Goal: Check status: Check status

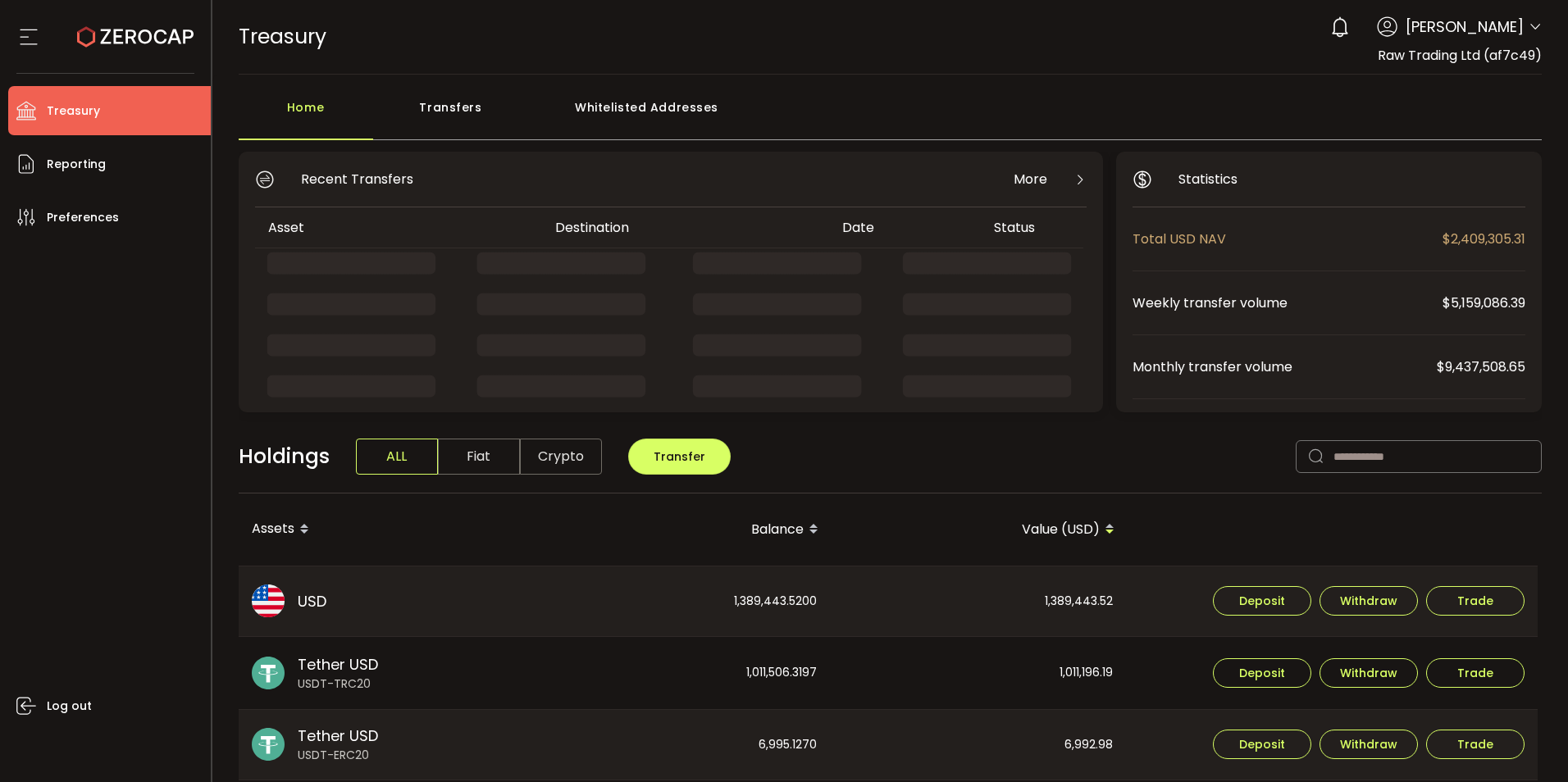
click at [1521, 30] on div "0 [PERSON_NAME] Account International Capital Markets Pty Ltd (ab7bf8) Raw Trad…" at bounding box center [1431, 27] width 219 height 36
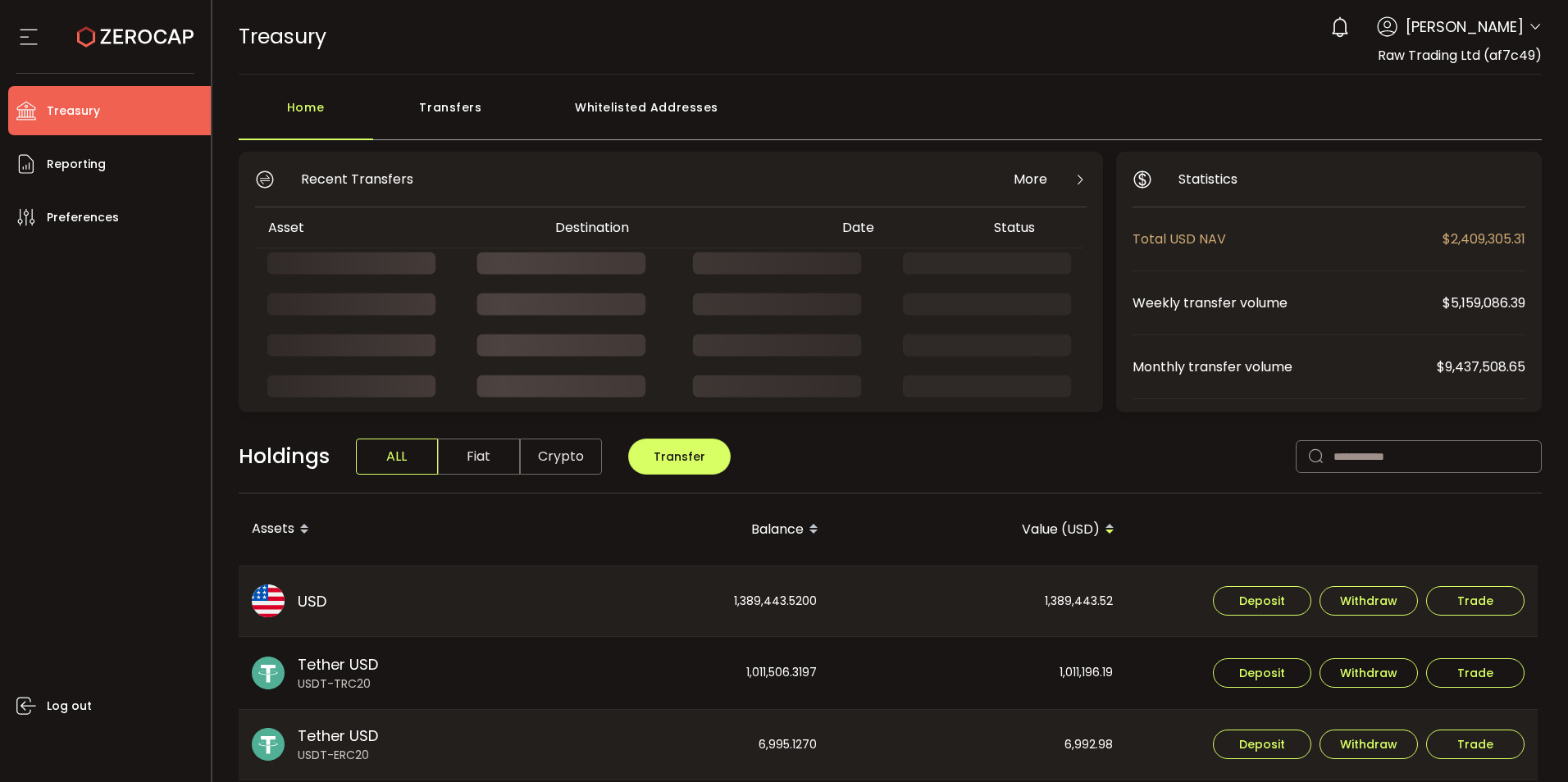
click at [1536, 21] on icon at bounding box center [1535, 27] width 13 height 13
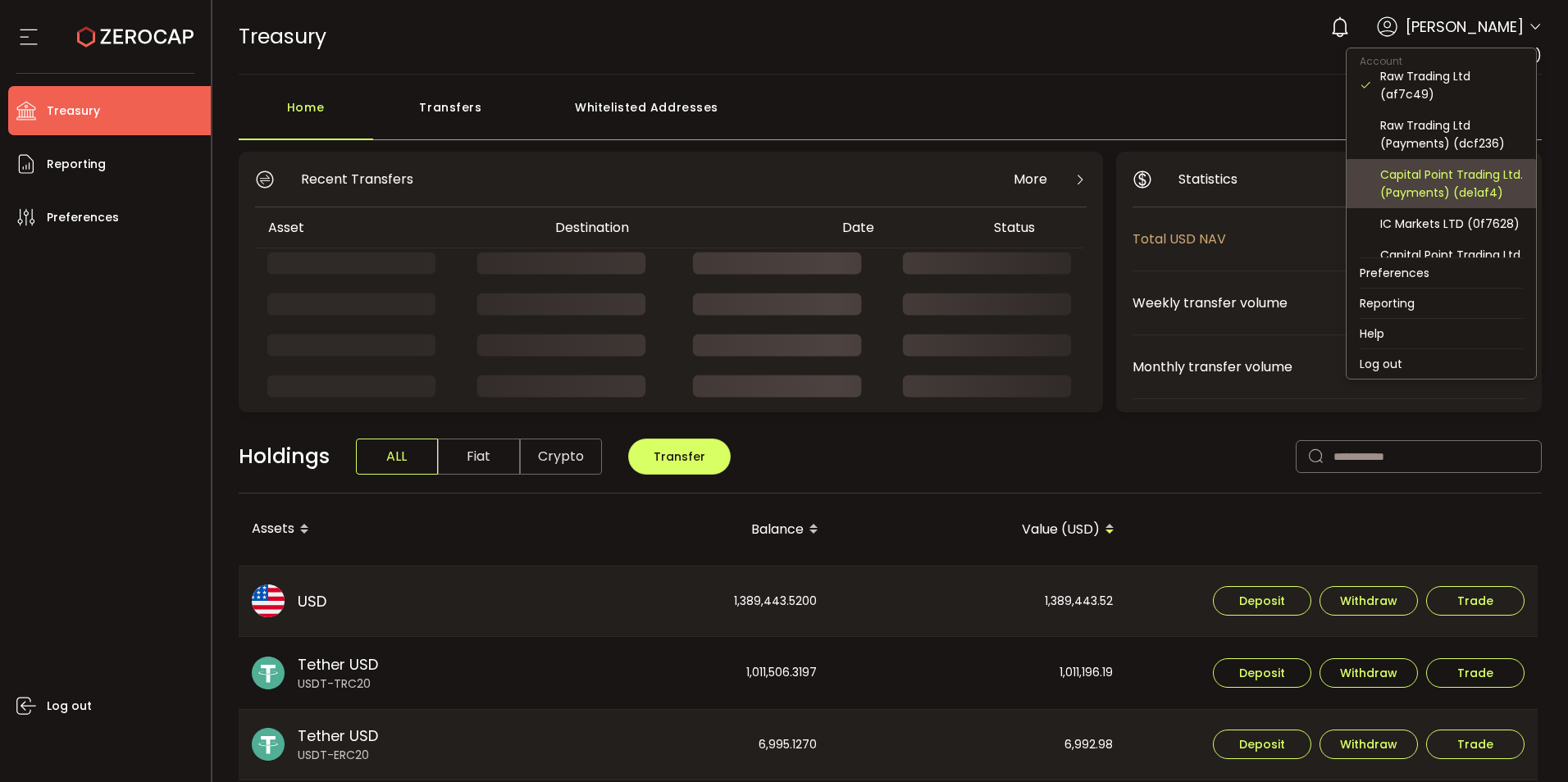
scroll to position [175, 0]
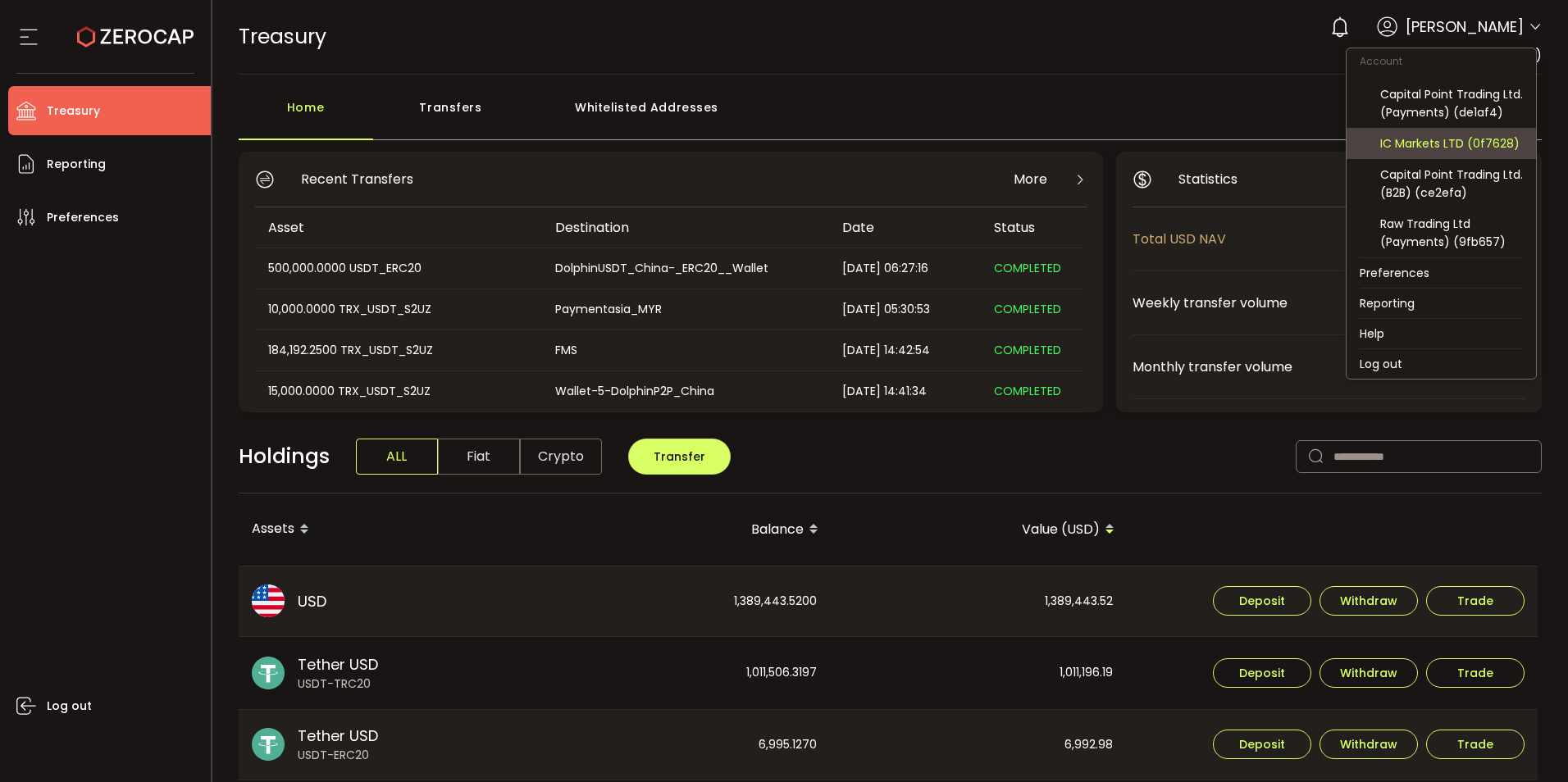
click at [1458, 149] on div "IC Markets LTD (0f7628)" at bounding box center [1451, 143] width 143 height 18
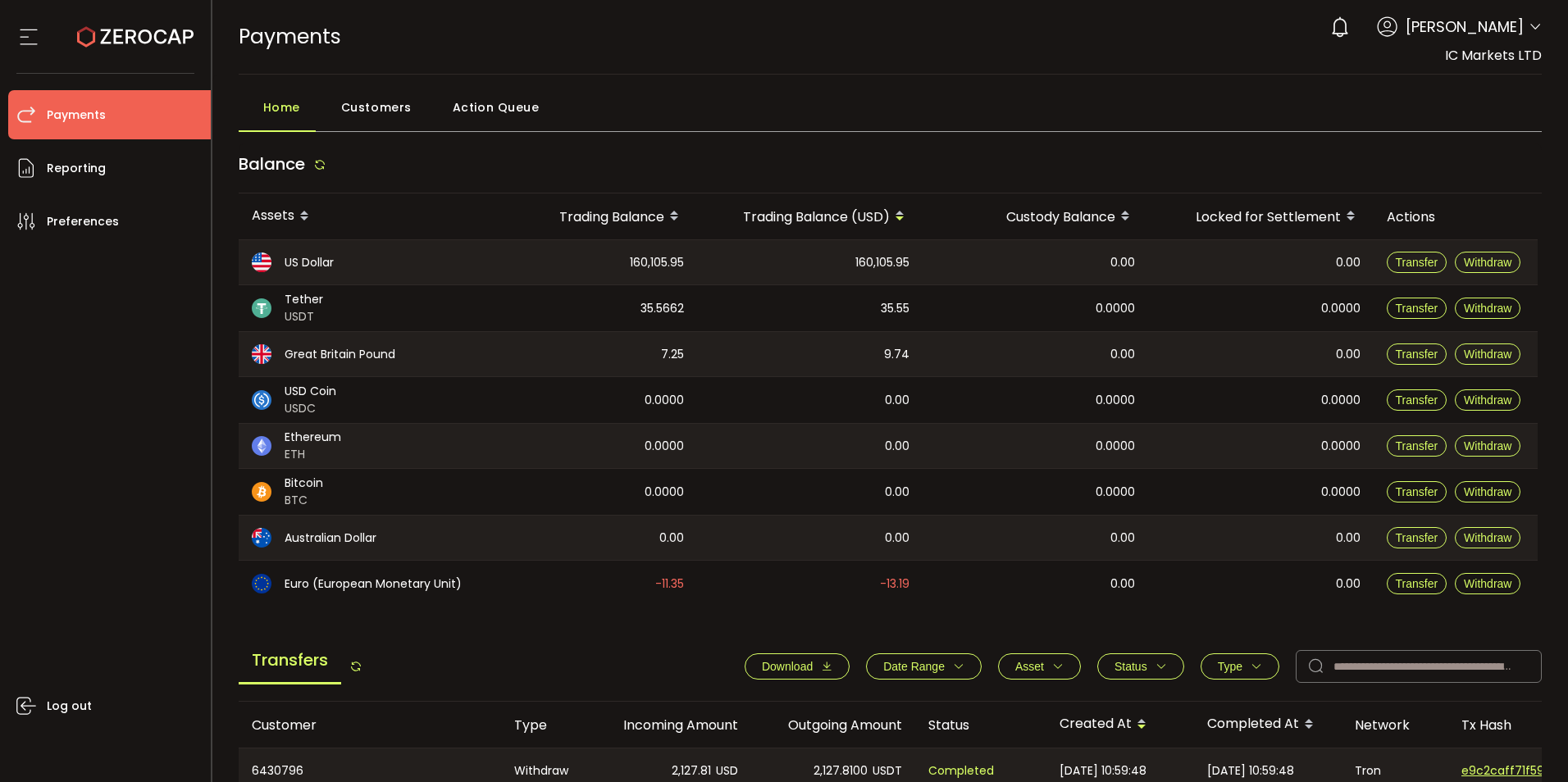
click at [796, 670] on span "Download" at bounding box center [787, 667] width 51 height 13
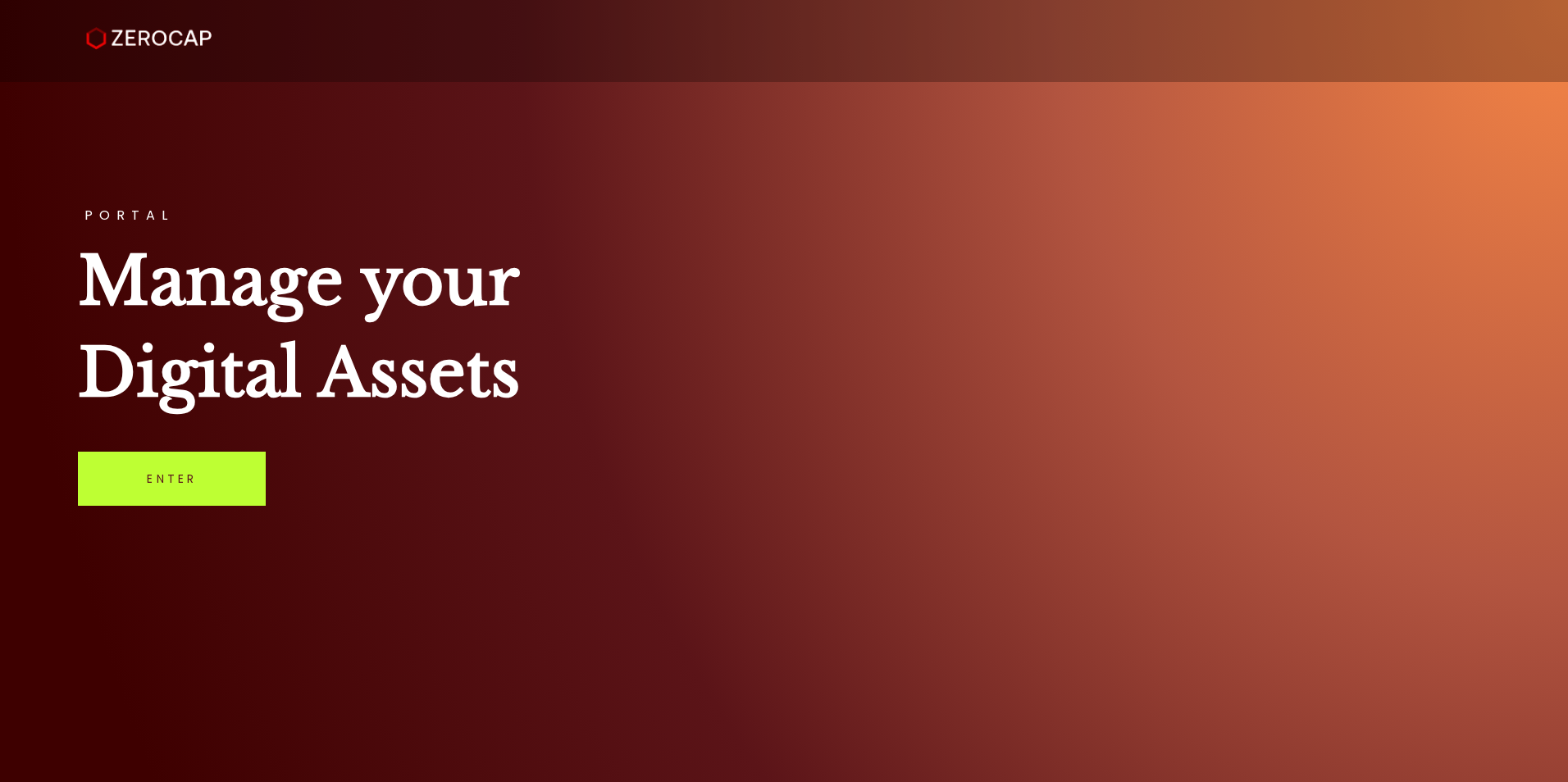
click at [196, 478] on link "Enter" at bounding box center [172, 479] width 188 height 54
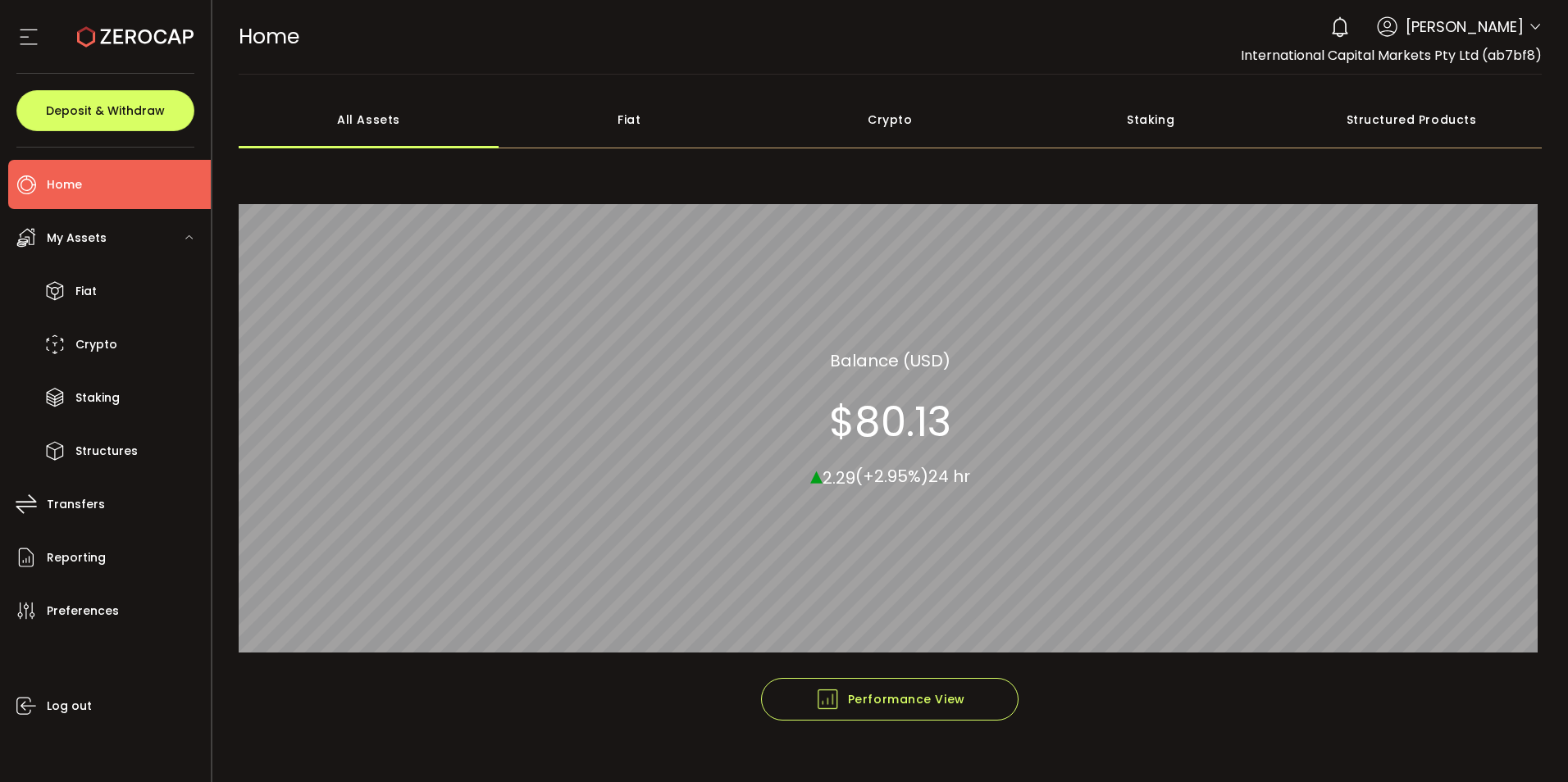
click at [1529, 32] on icon at bounding box center [1535, 27] width 13 height 13
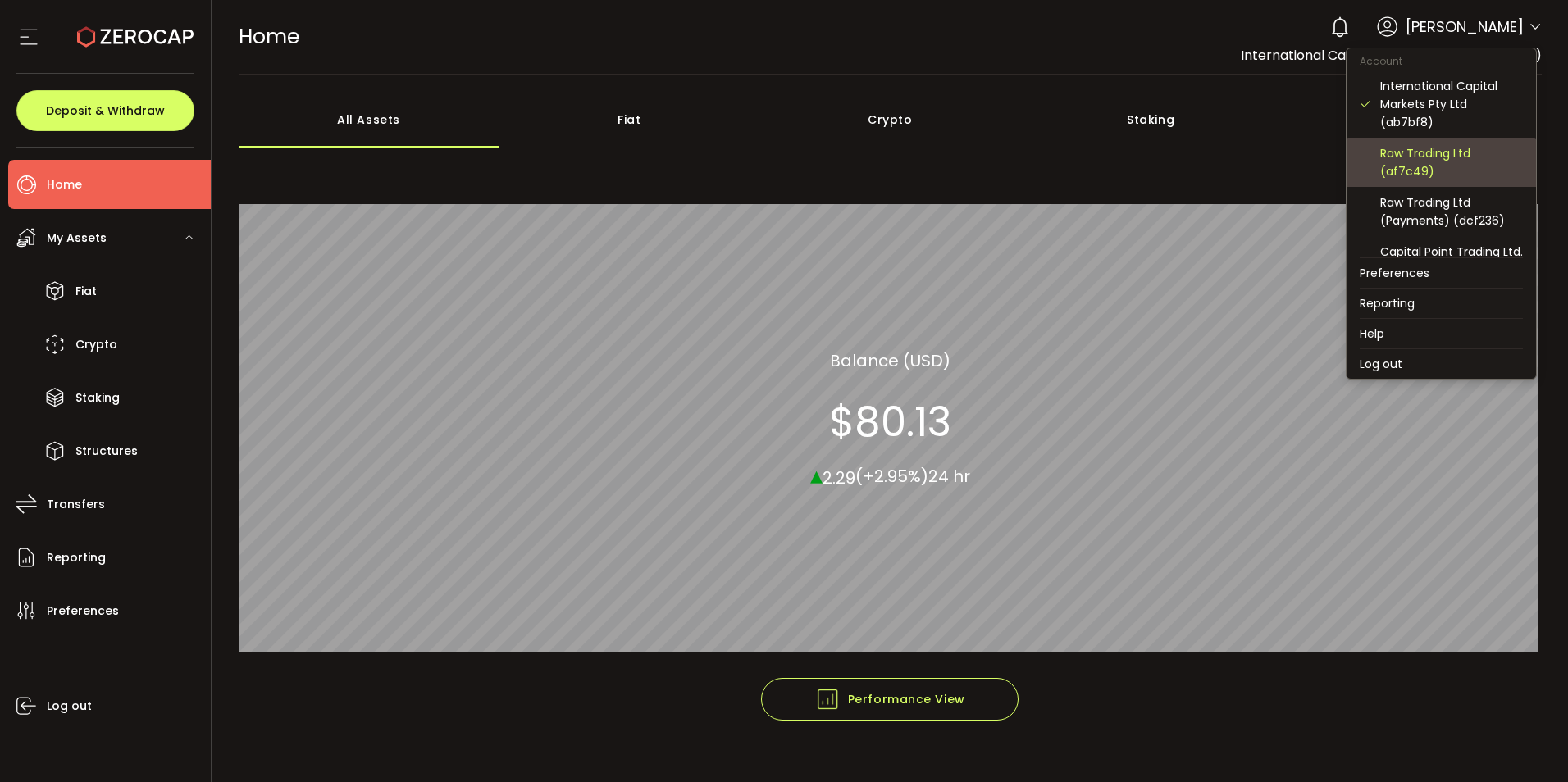
click at [1432, 160] on div "Raw Trading Ltd (af7c49)" at bounding box center [1451, 163] width 143 height 36
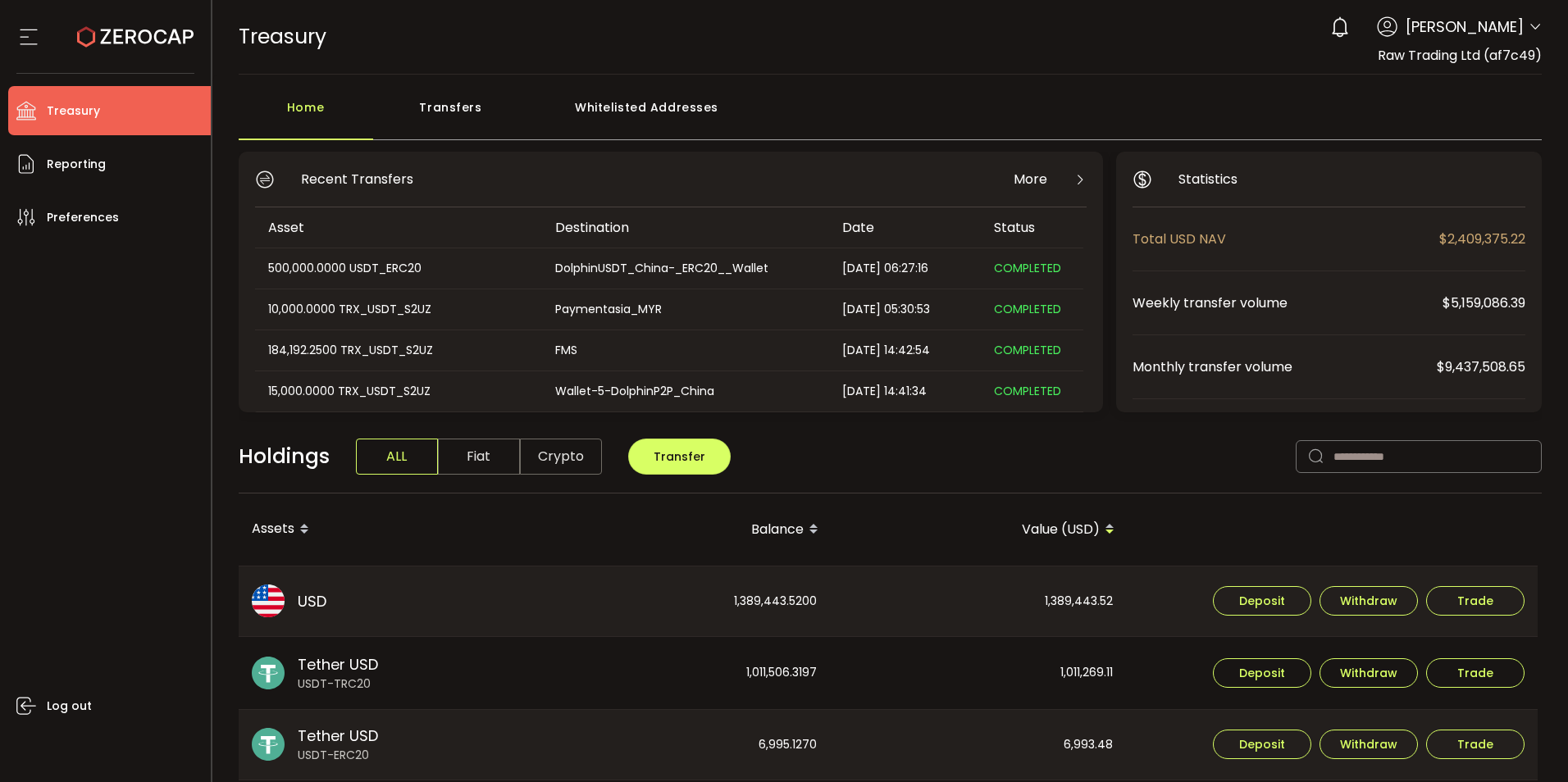
click at [452, 105] on div "Transfers" at bounding box center [450, 115] width 156 height 49
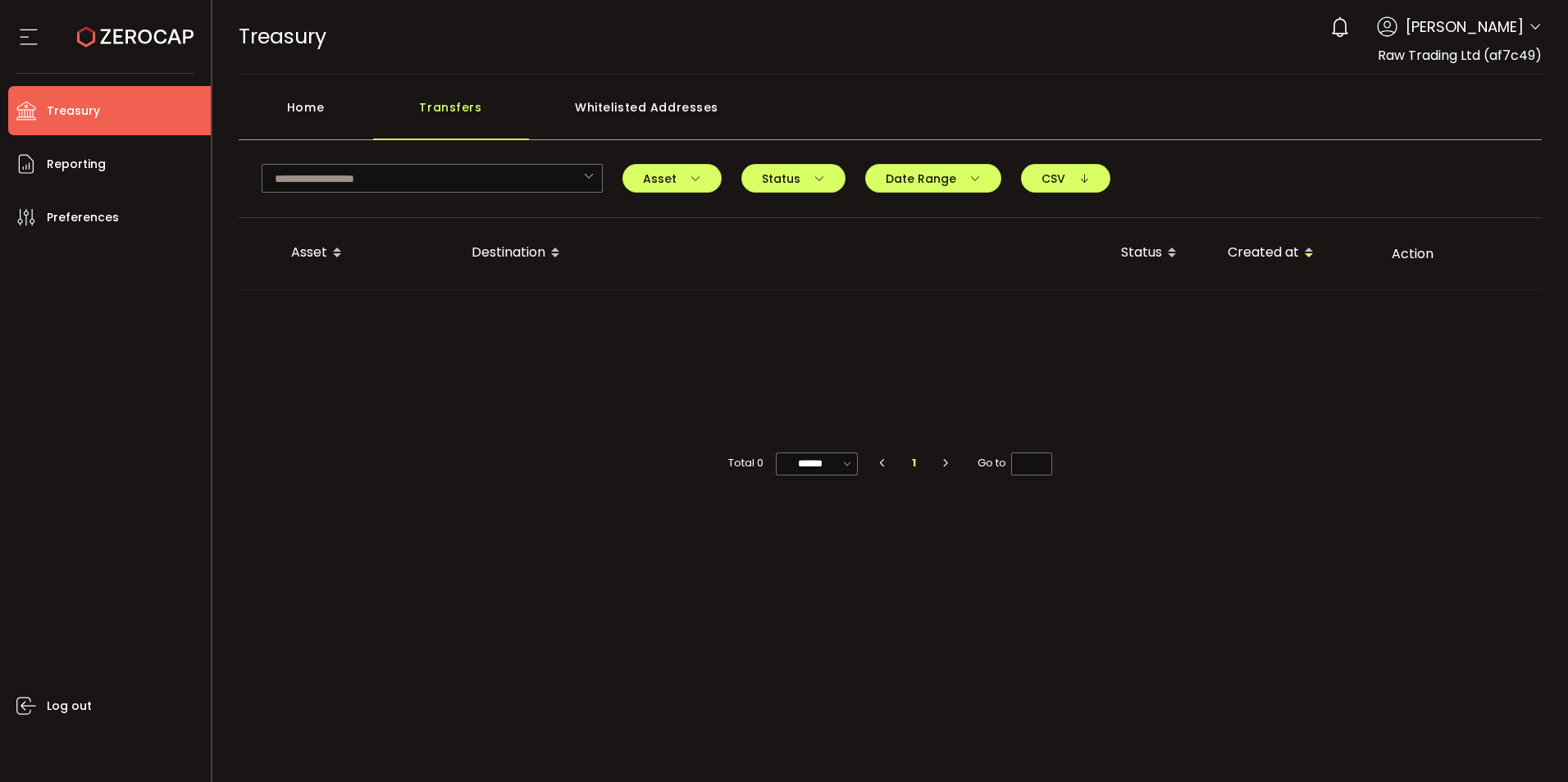
click at [327, 101] on div "Home" at bounding box center [306, 115] width 134 height 49
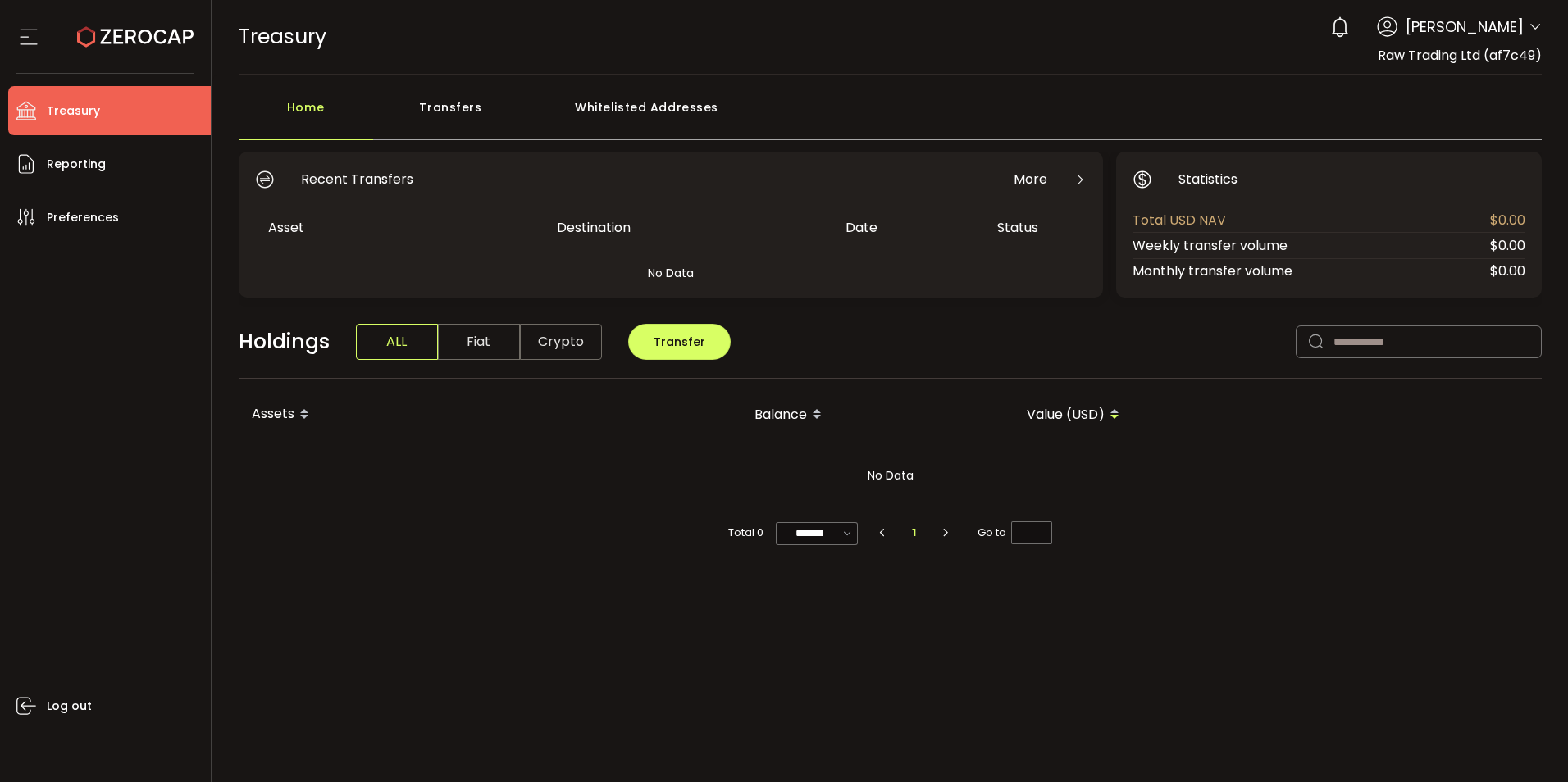
click at [305, 106] on div "Home" at bounding box center [306, 115] width 134 height 49
click at [1533, 18] on div "0 Cristal Quinal Account International Capital Markets Pty Ltd (ab7bf8) Raw Tra…" at bounding box center [1431, 27] width 219 height 36
click at [1533, 31] on icon at bounding box center [1535, 27] width 13 height 13
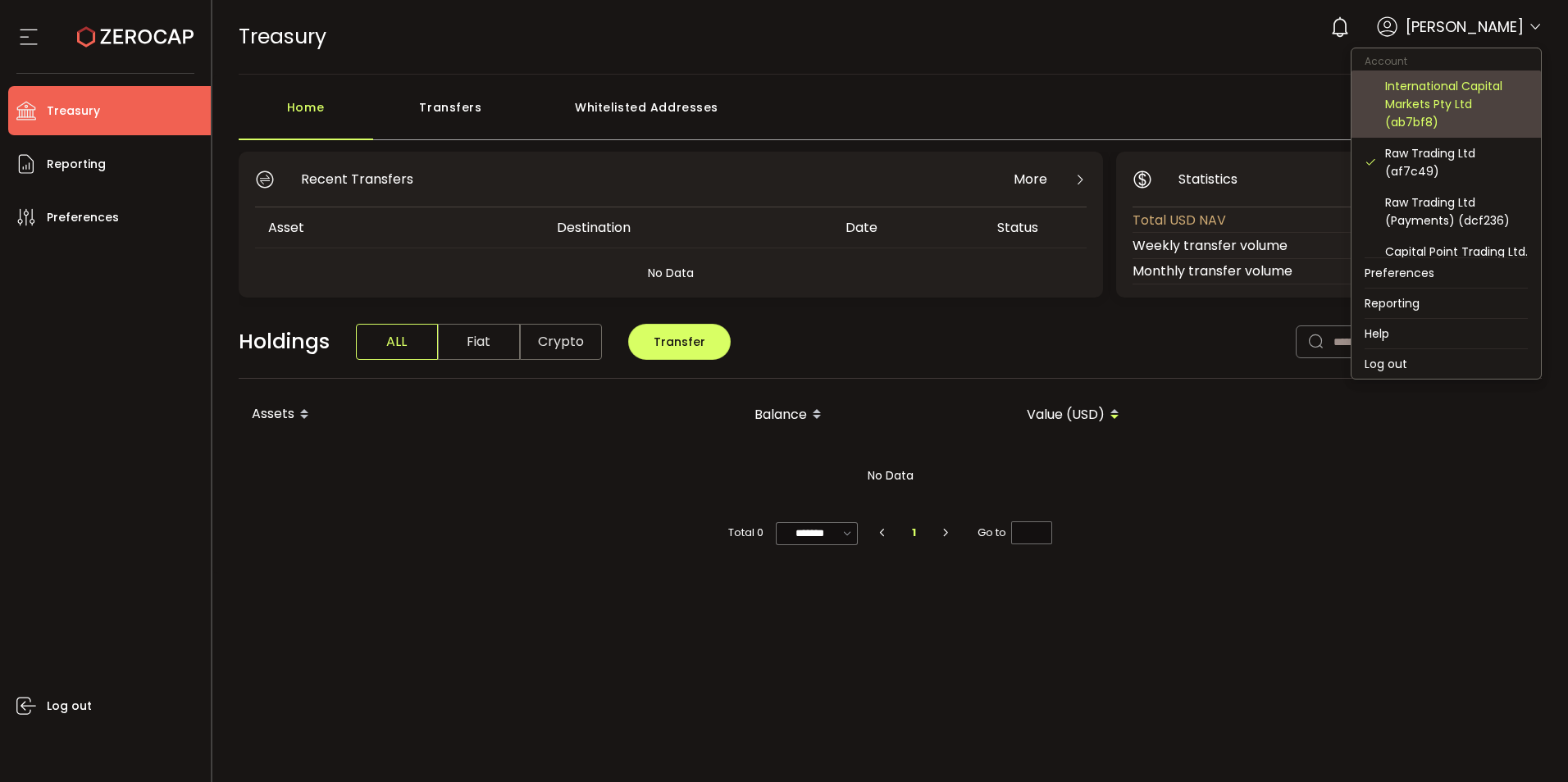
click at [1429, 104] on div "International Capital Markets Pty Ltd (ab7bf8)" at bounding box center [1456, 104] width 143 height 54
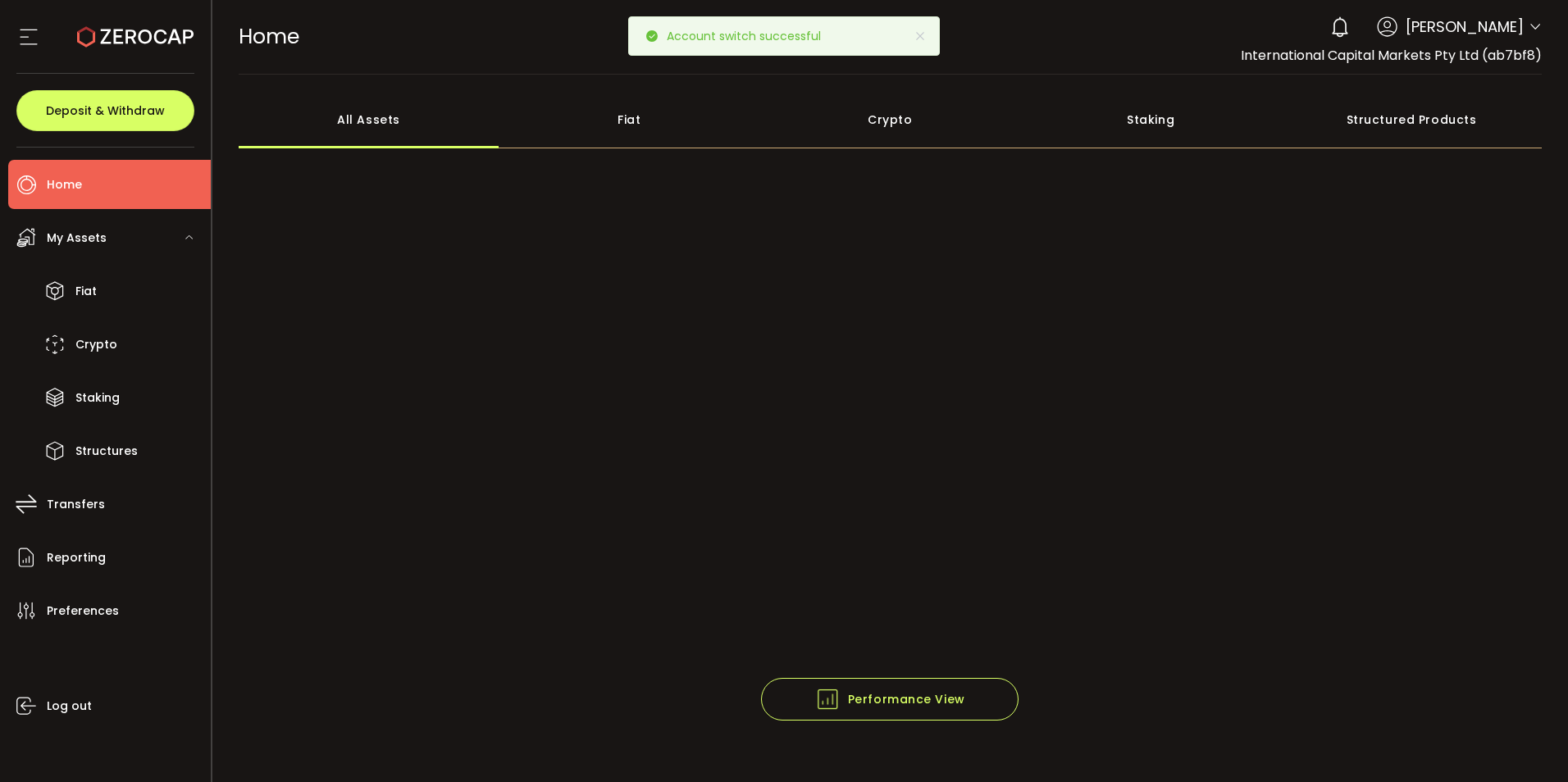
click at [1523, 26] on div "0 Cristal Quinal Account International Capital Markets Pty Ltd (ab7bf8) Raw Tra…" at bounding box center [1431, 27] width 219 height 36
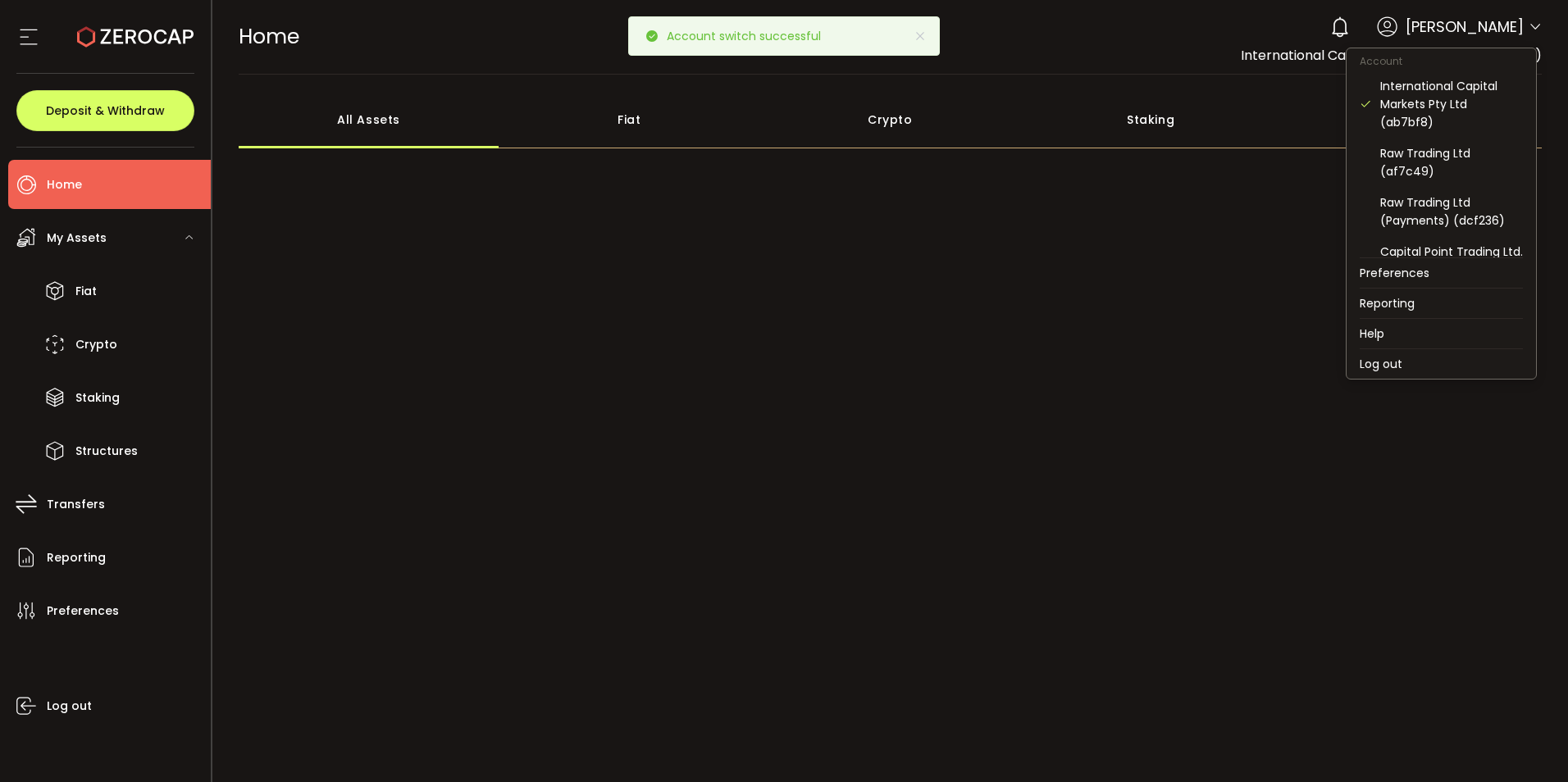
click at [1533, 29] on icon at bounding box center [1535, 27] width 13 height 13
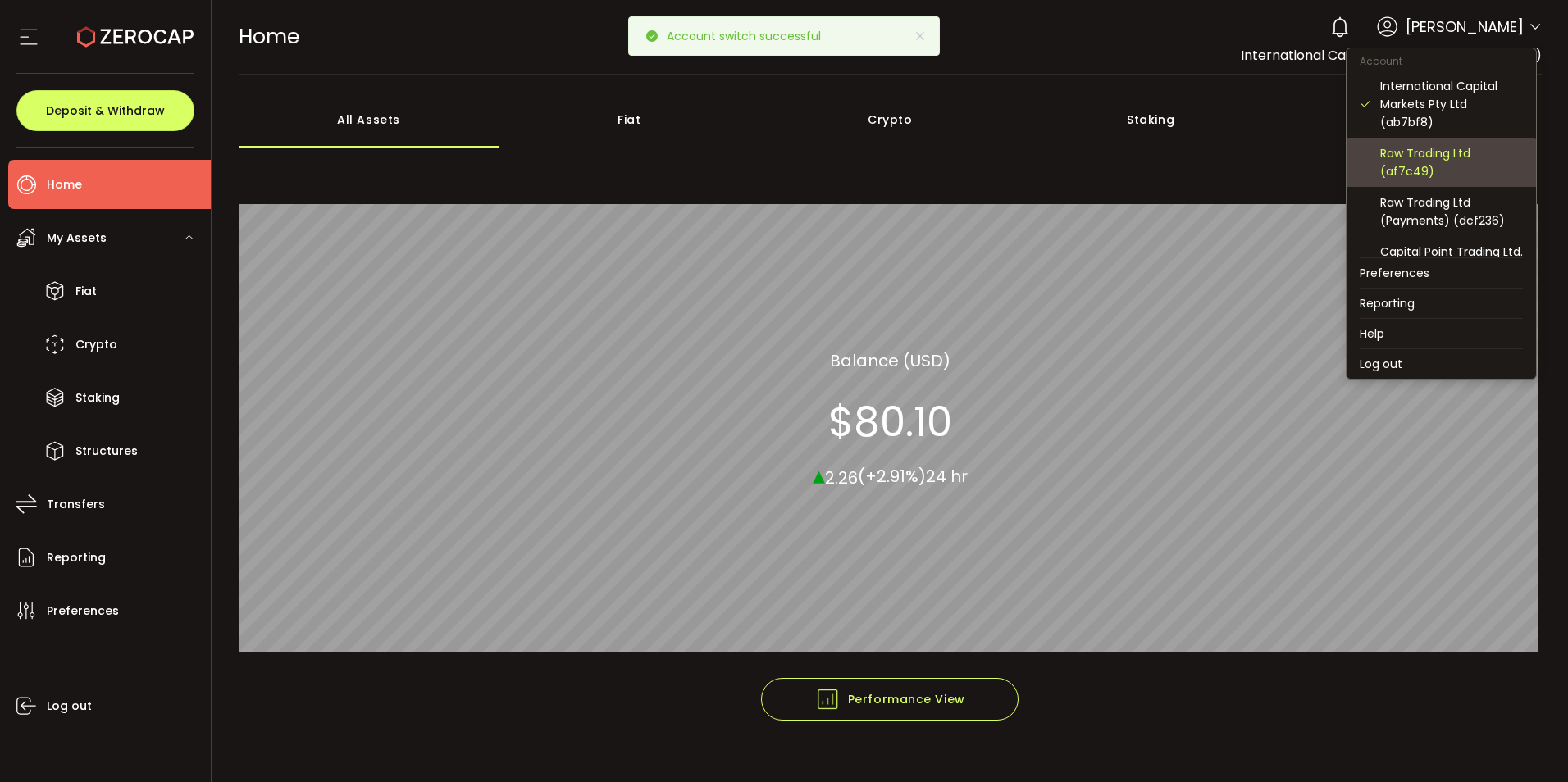
click at [1433, 150] on div "Raw Trading Ltd (af7c49)" at bounding box center [1451, 163] width 143 height 36
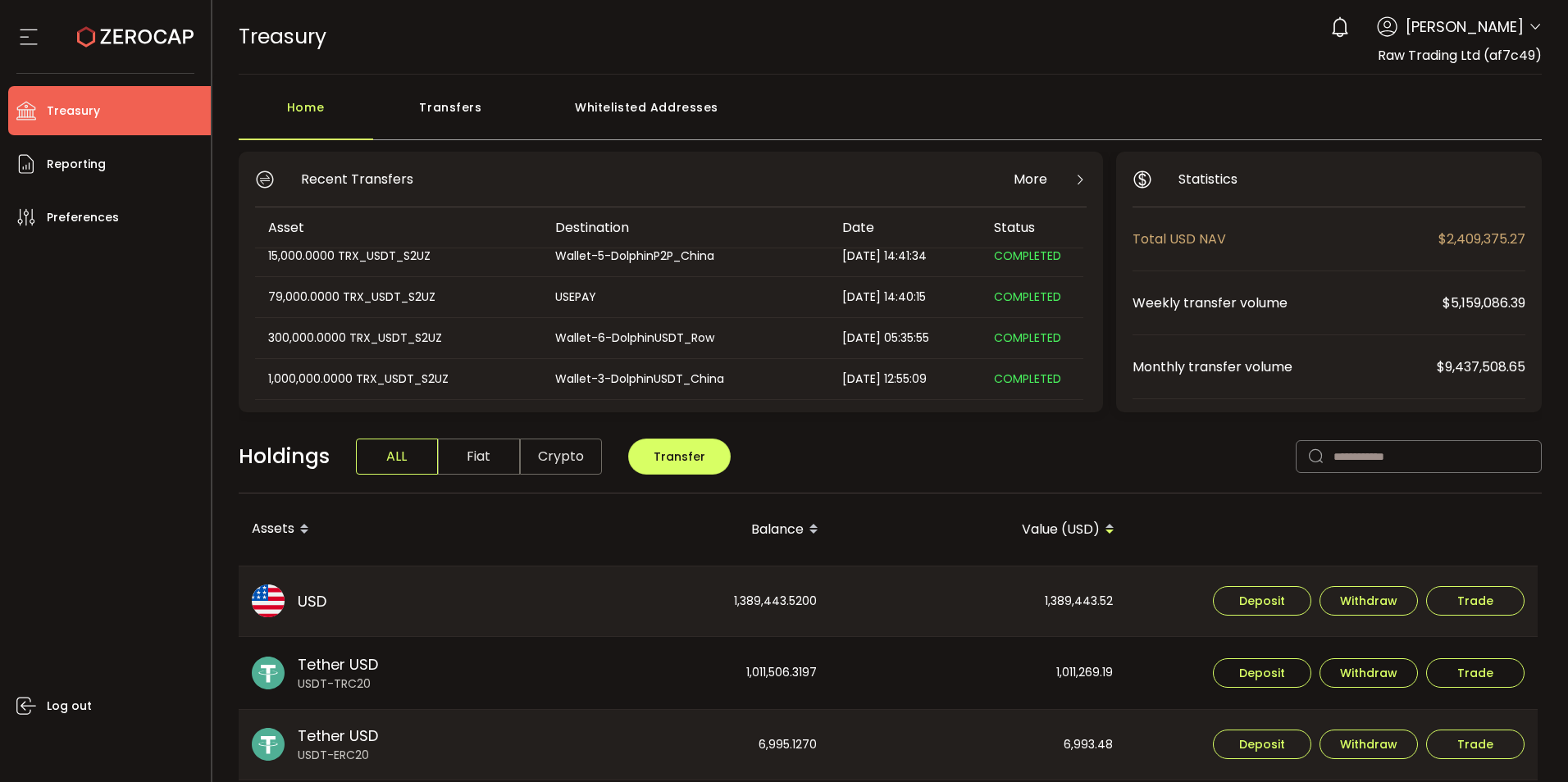
scroll to position [164, 0]
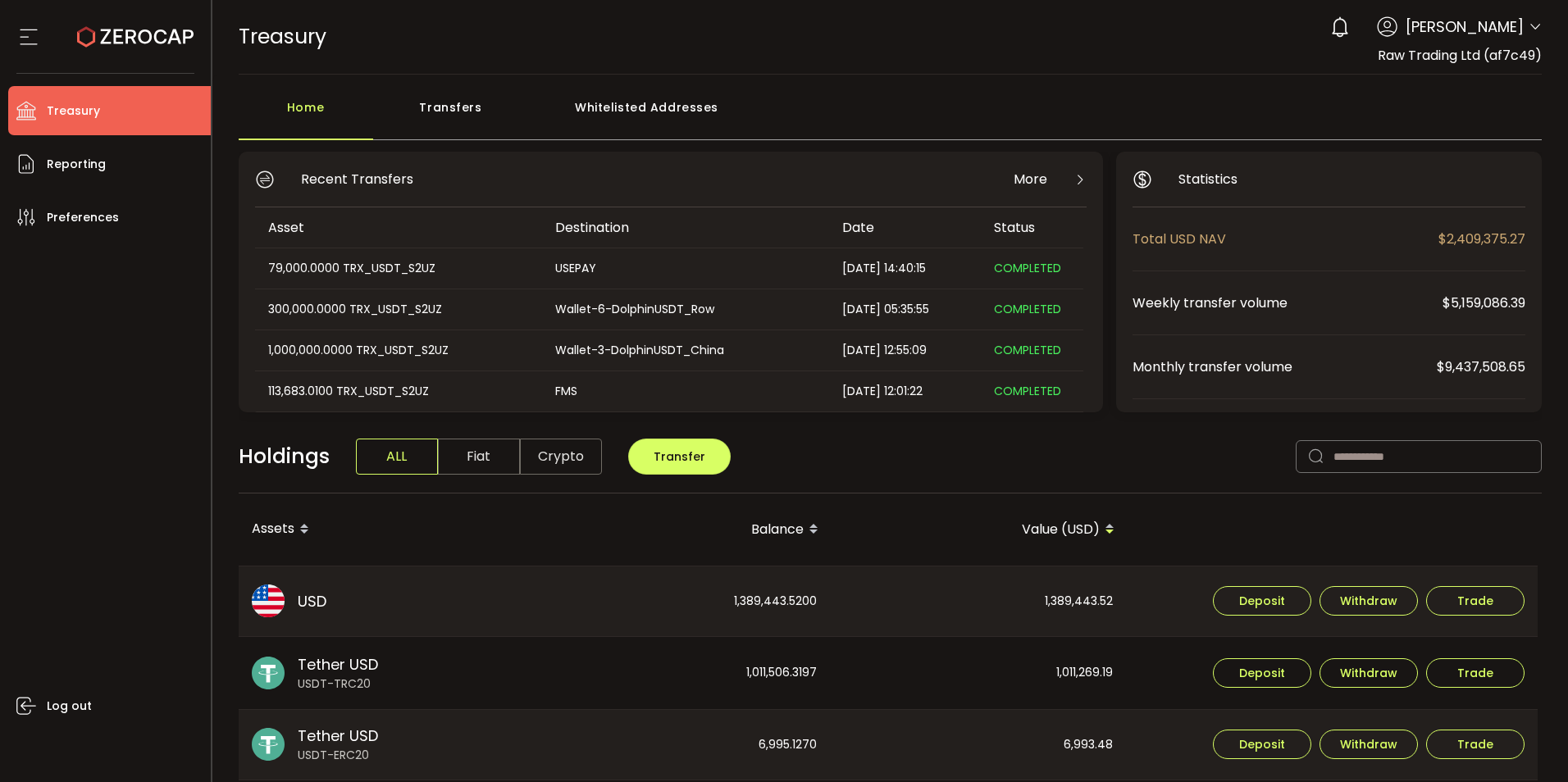
click at [367, 354] on div "1,000,000.0000 TRX_USDT_S2UZ" at bounding box center [398, 351] width 286 height 19
click at [433, 105] on div "Transfers" at bounding box center [450, 115] width 156 height 49
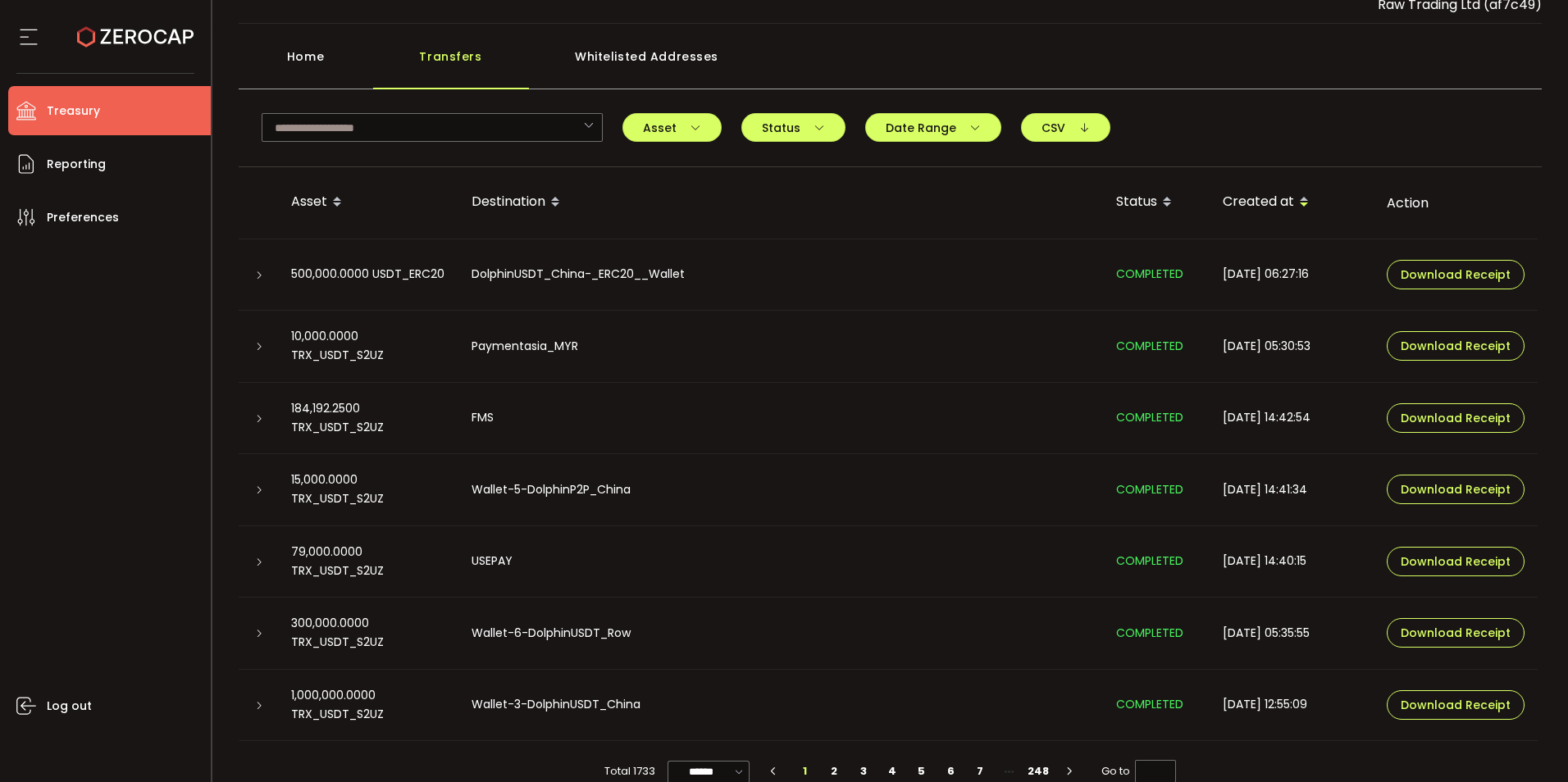
scroll to position [79, 0]
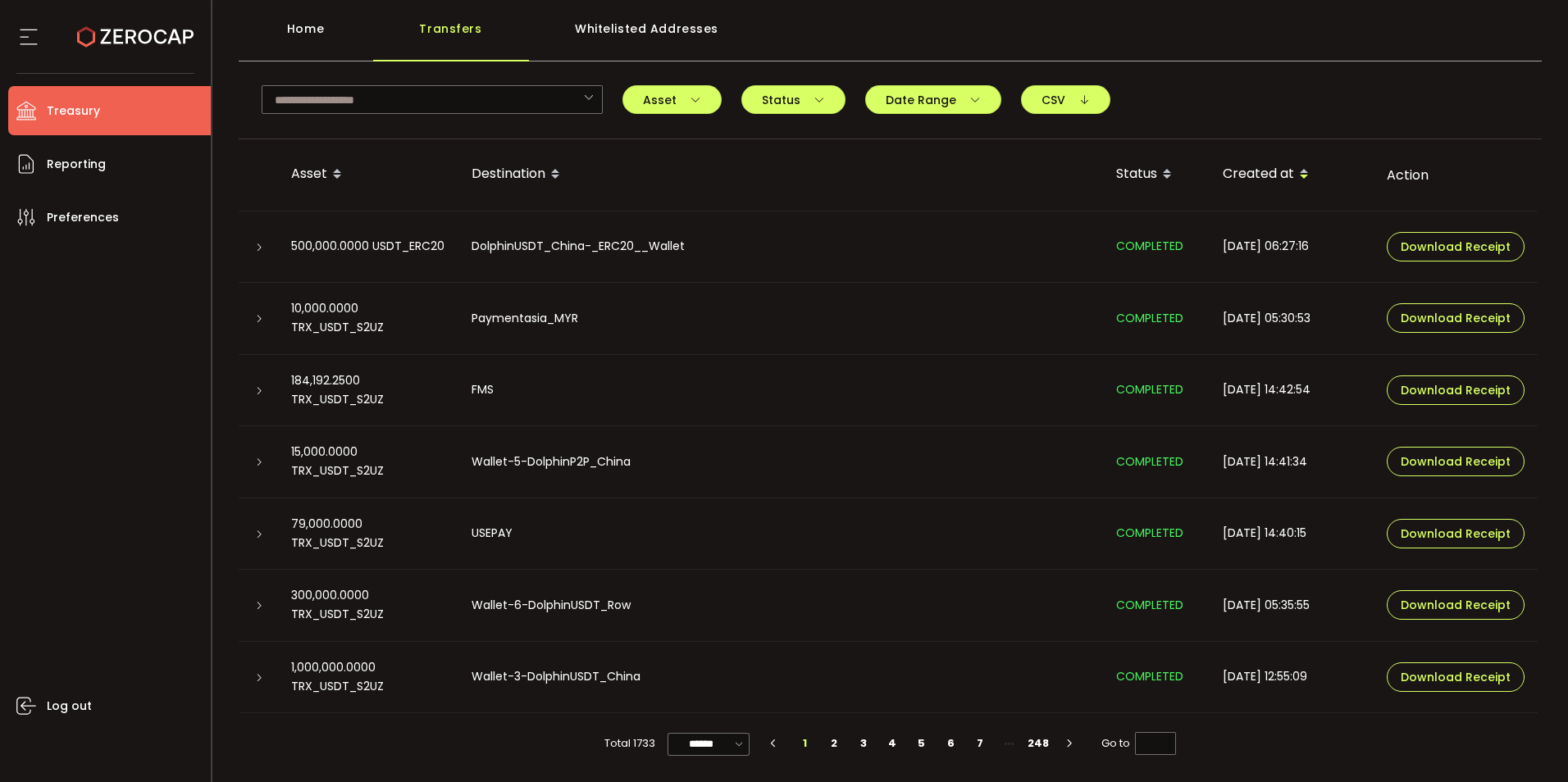
click at [260, 678] on icon at bounding box center [259, 678] width 10 height 10
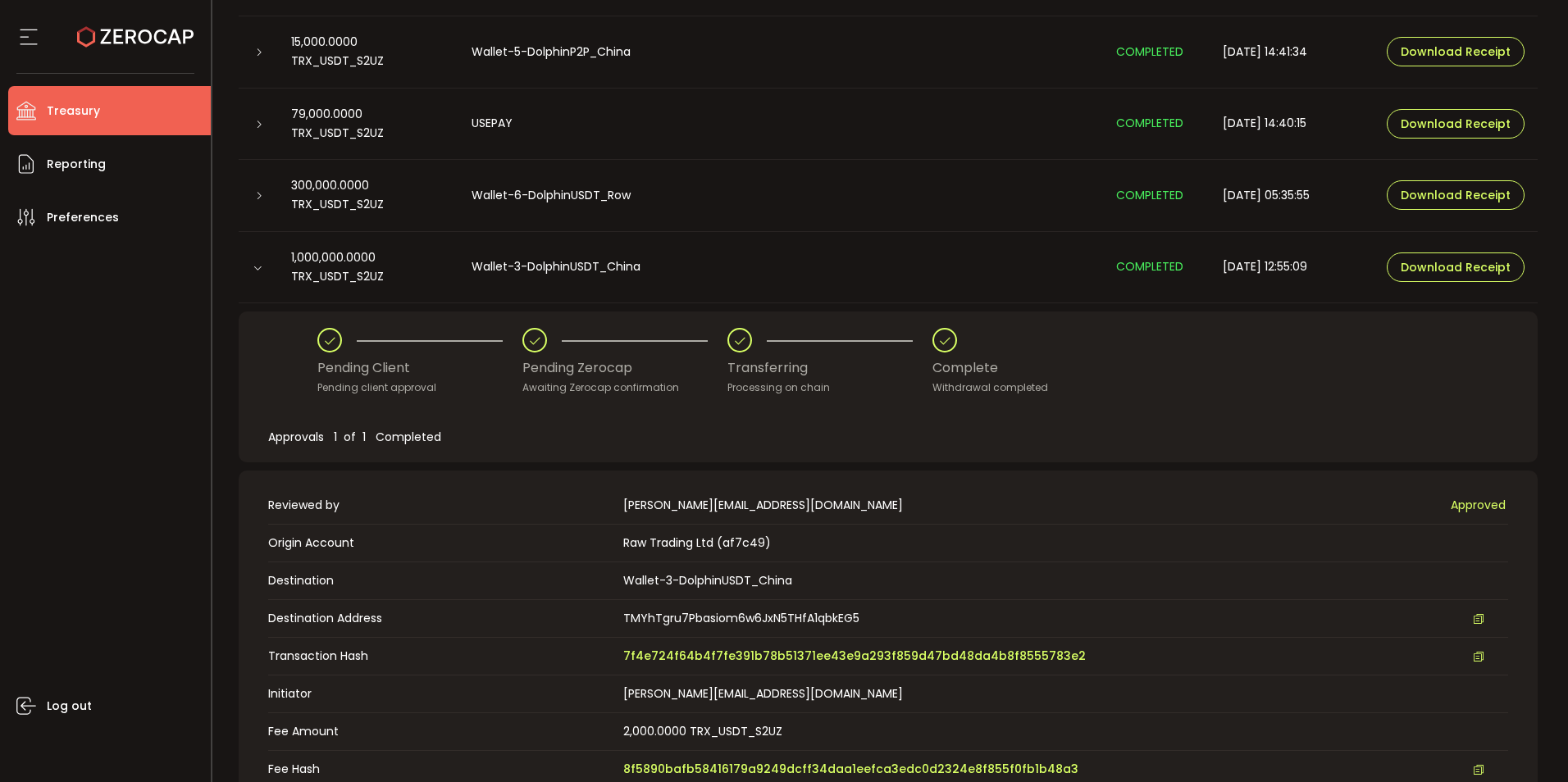
scroll to position [571, 0]
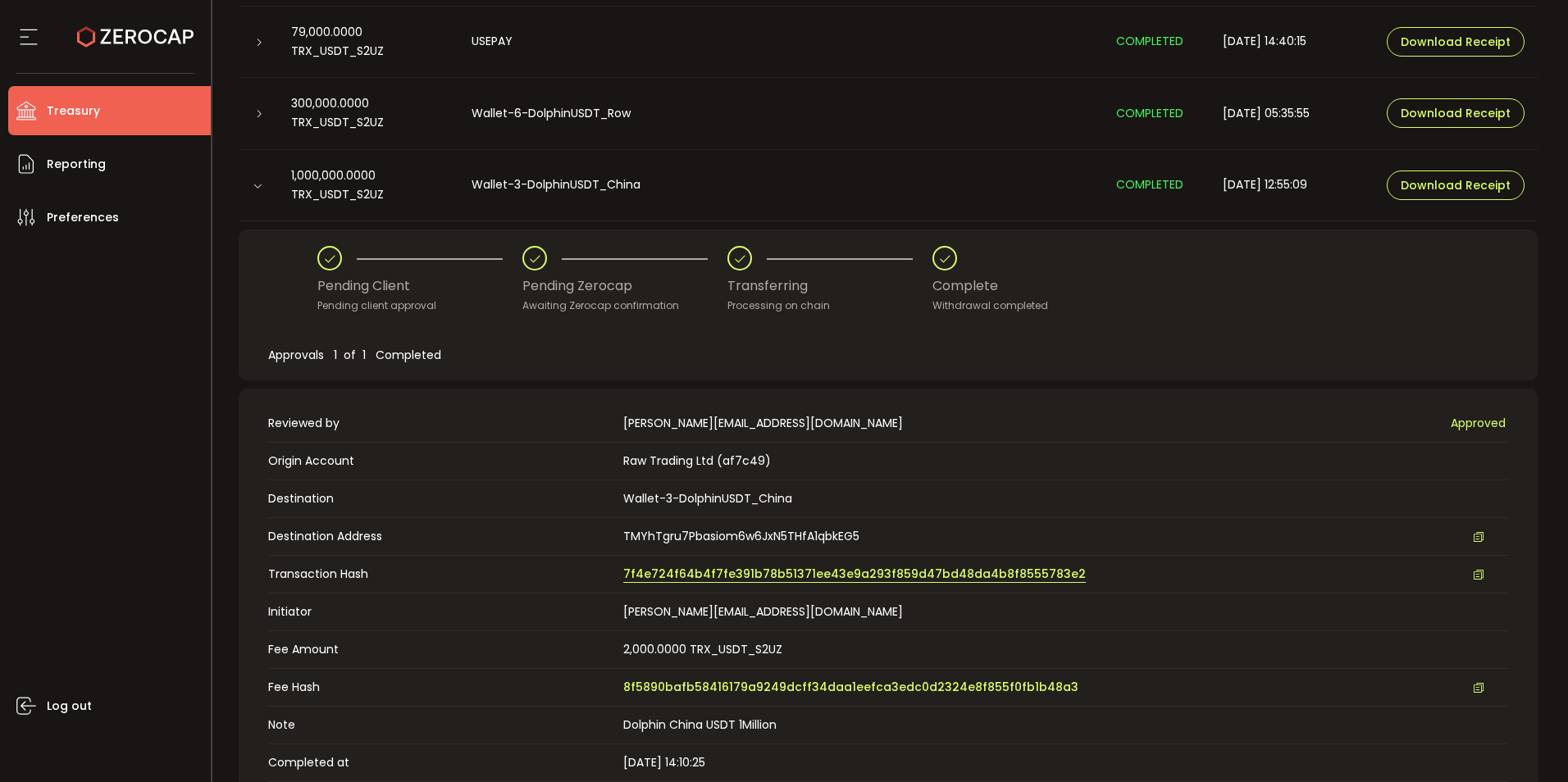
click at [770, 571] on span "7f4e724f64b4f7fe391b78b51371ee43e9a293f859d47bd48da4b8f8555783e2" at bounding box center [854, 574] width 463 height 17
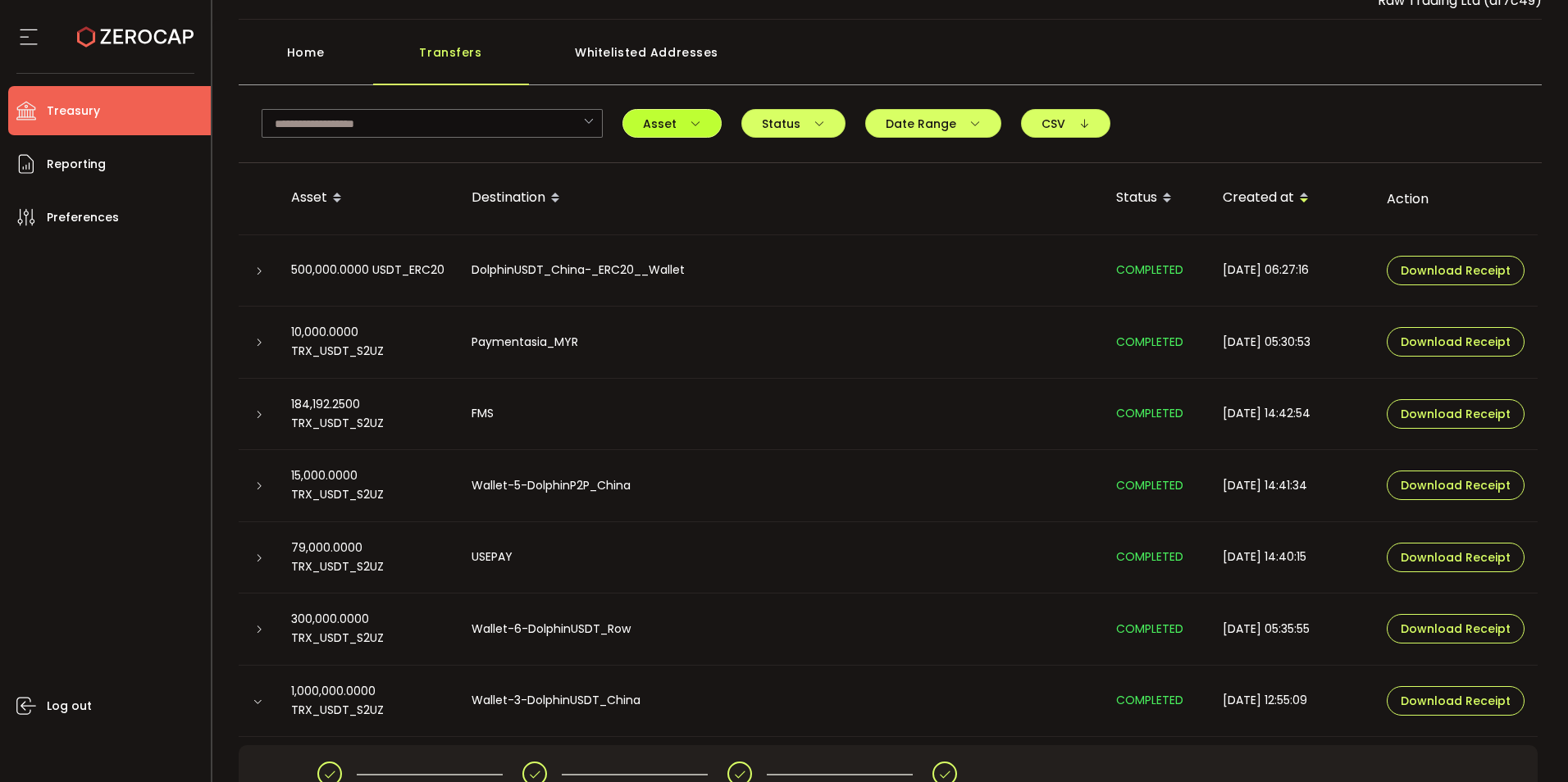
scroll to position [0, 0]
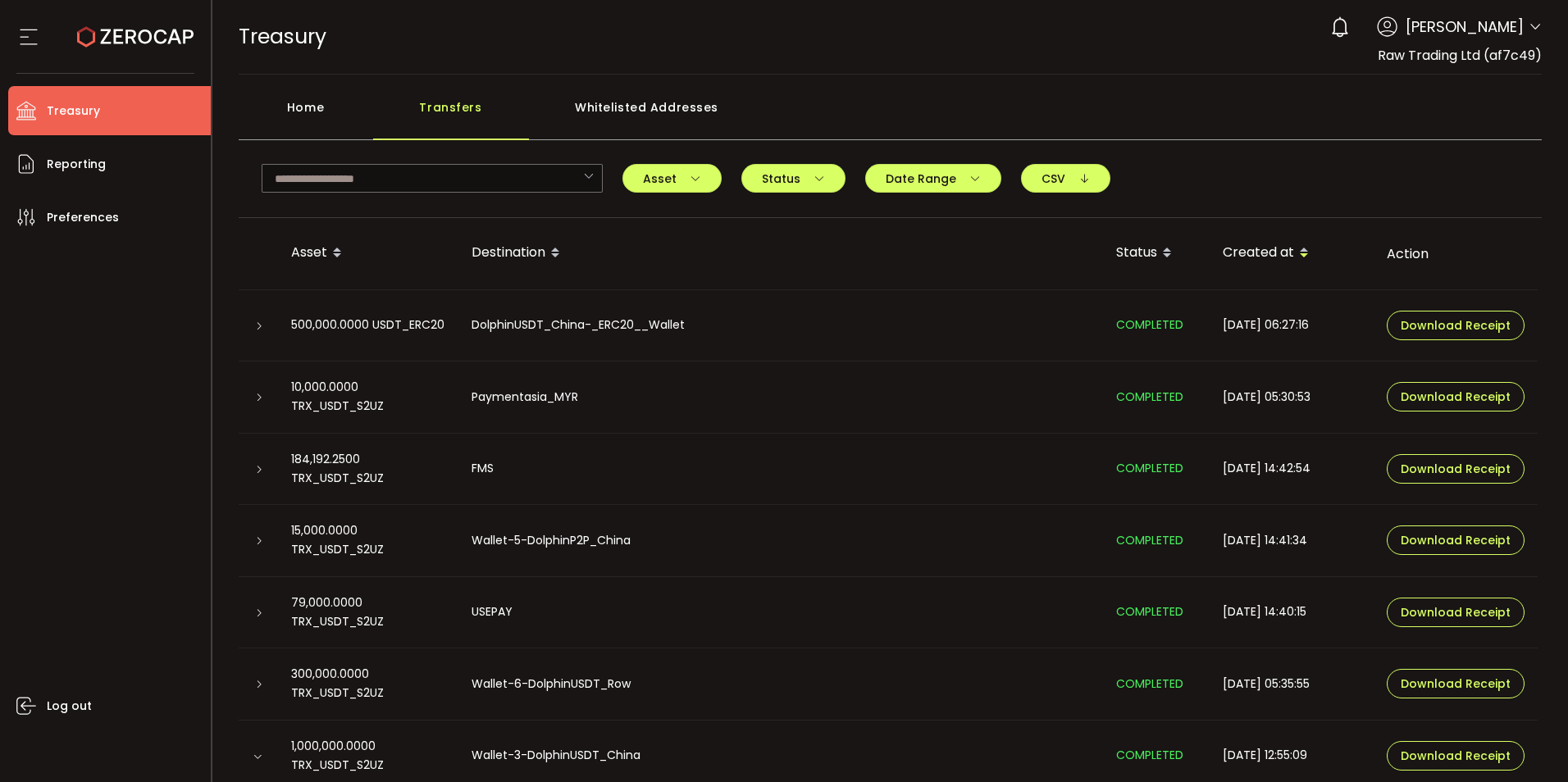
click at [293, 107] on div "Home" at bounding box center [306, 115] width 134 height 49
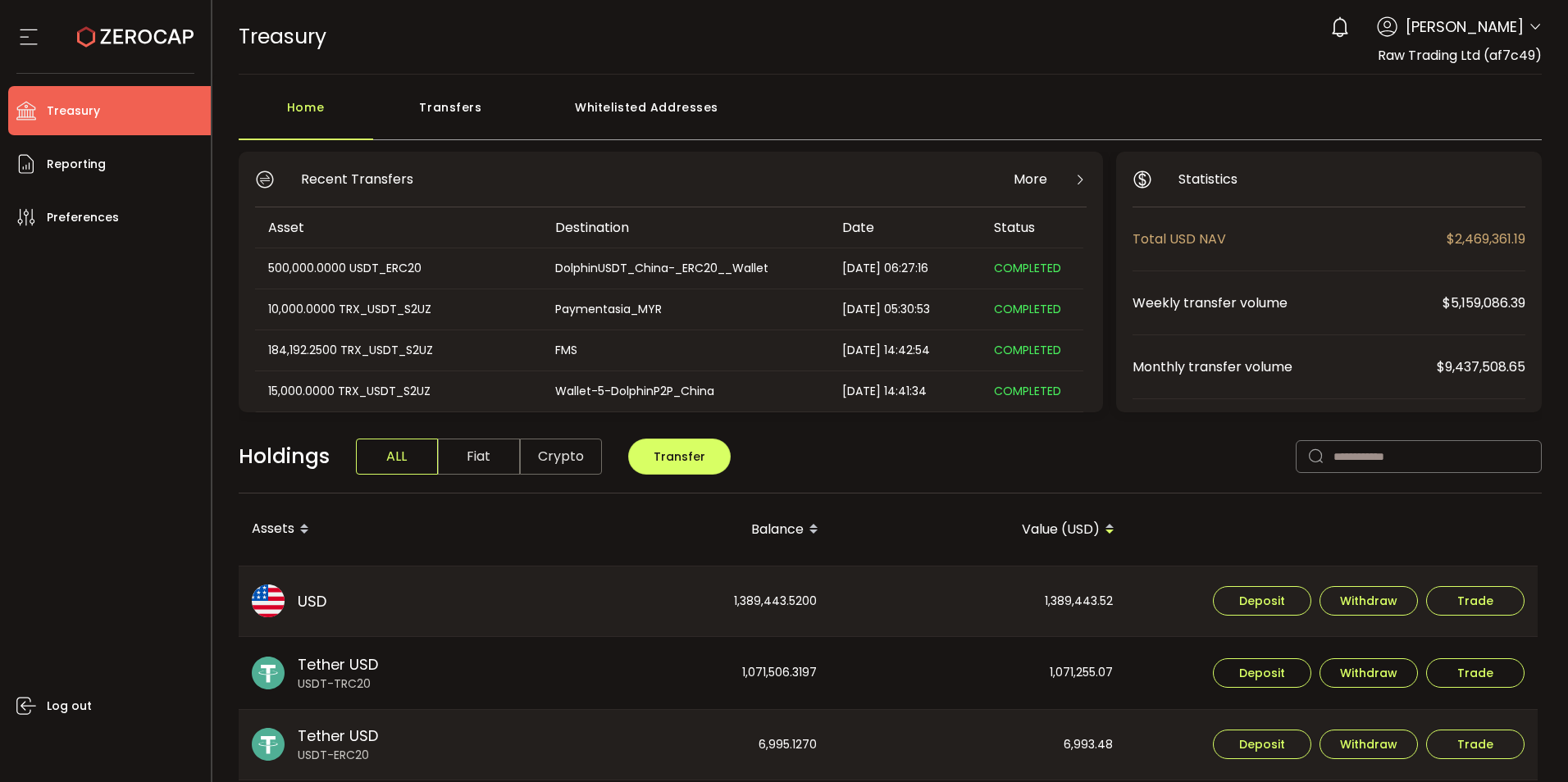
click at [463, 104] on div "Transfers" at bounding box center [450, 115] width 156 height 49
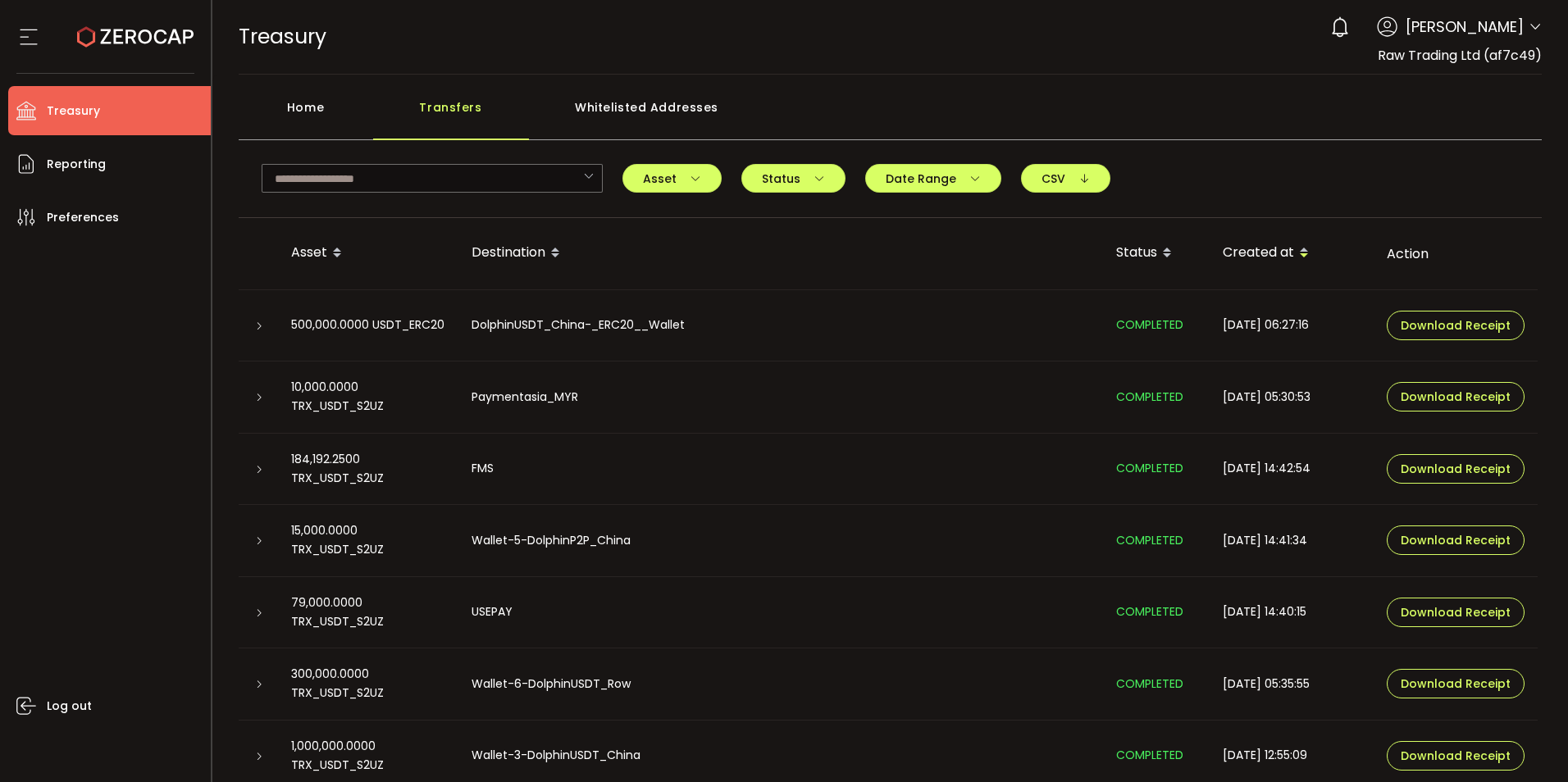
click at [257, 327] on icon at bounding box center [259, 326] width 10 height 10
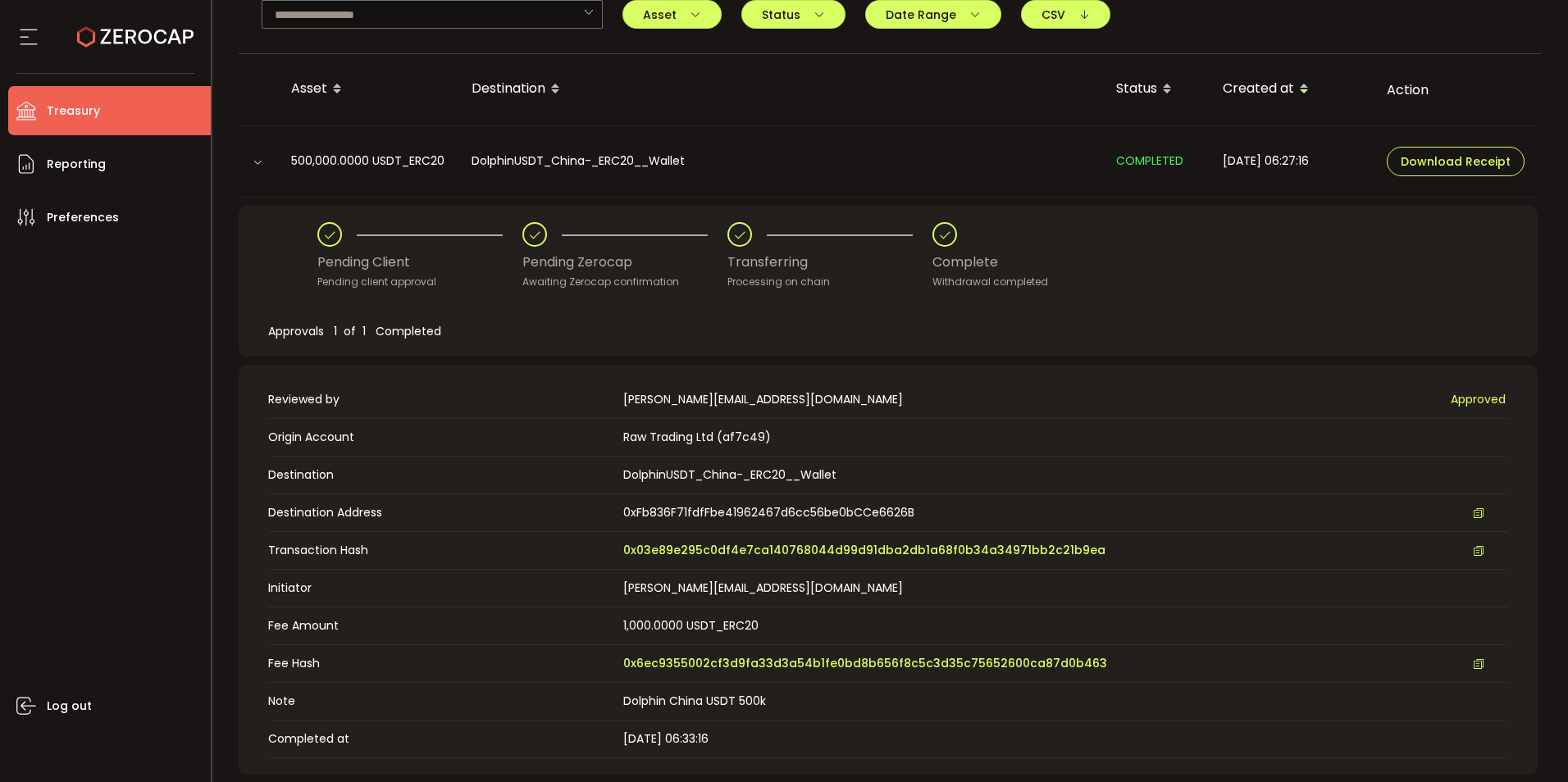
scroll to position [328, 0]
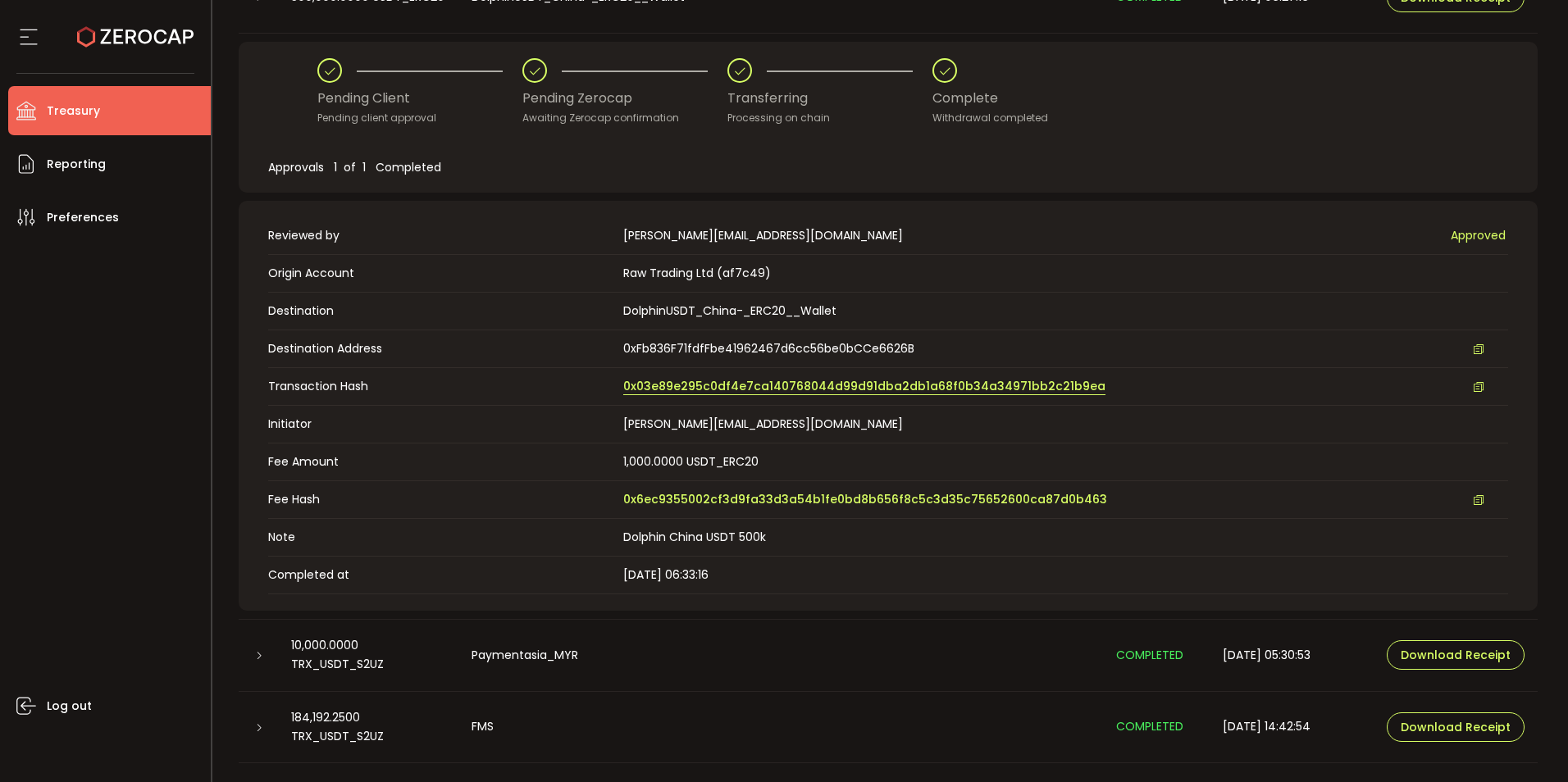
click at [684, 386] on span "0x03e89e295c0df4e7ca140768044d99d91dba2db1a68f0b34a34971bb2c21b9ea" at bounding box center [864, 386] width 482 height 17
click at [691, 387] on span "0x03e89e295c0df4e7ca140768044d99d91dba2db1a68f0b34a34971bb2c21b9ea" at bounding box center [864, 386] width 482 height 17
